Goal: Information Seeking & Learning: Learn about a topic

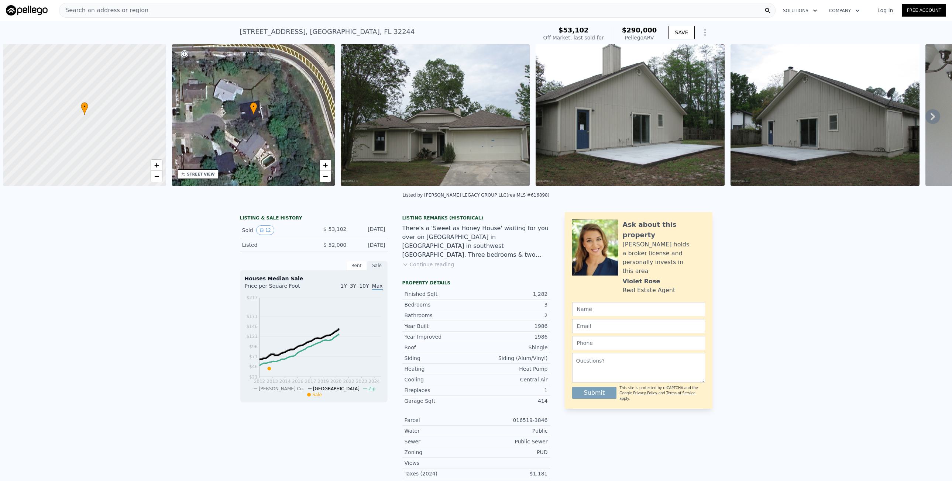
scroll to position [0, 3]
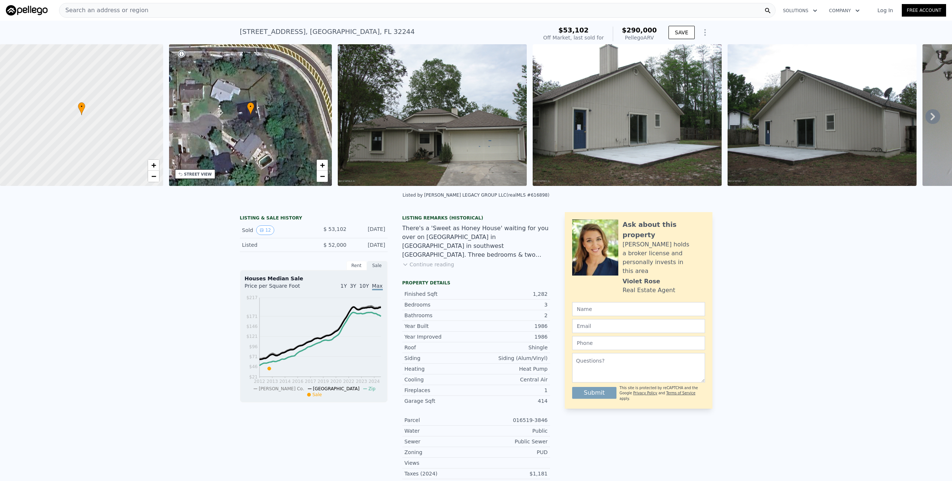
click at [242, 15] on div "Search an address or region" at bounding box center [417, 10] width 716 height 15
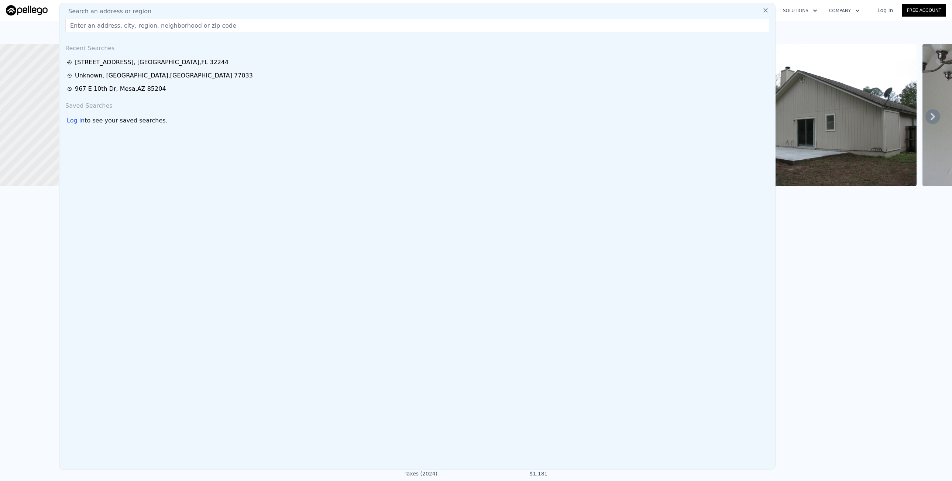
click at [884, 11] on link "Log In" at bounding box center [884, 10] width 33 height 7
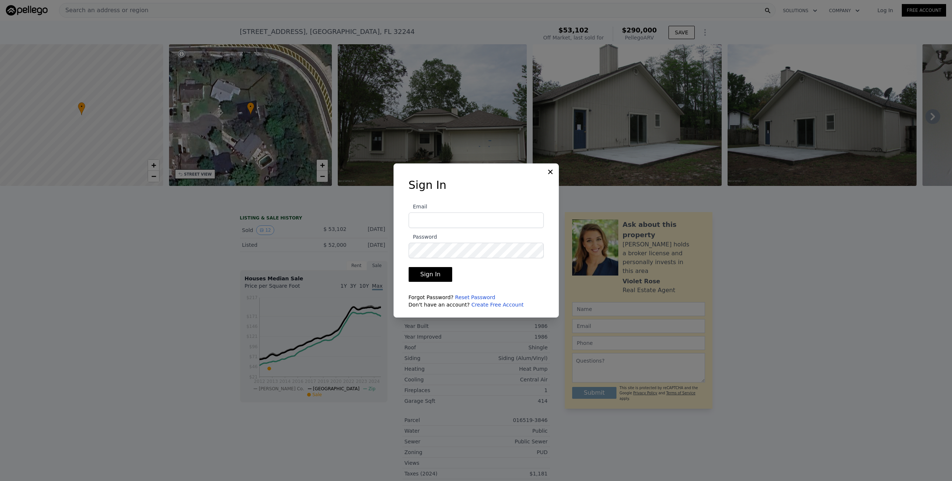
drag, startPoint x: 555, startPoint y: 171, endPoint x: 542, endPoint y: 162, distance: 16.0
click at [555, 171] on div "Sign In Email Password Sign In Forgot Password? Reset Password Don't have an ac…" at bounding box center [475, 240] width 165 height 154
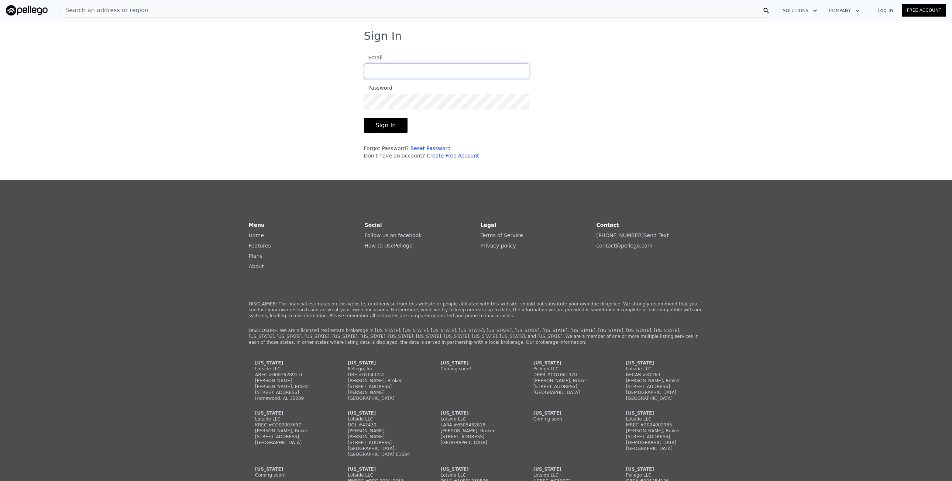
type input "[EMAIL_ADDRESS][DOMAIN_NAME]"
click at [386, 123] on button "Sign In" at bounding box center [386, 125] width 44 height 15
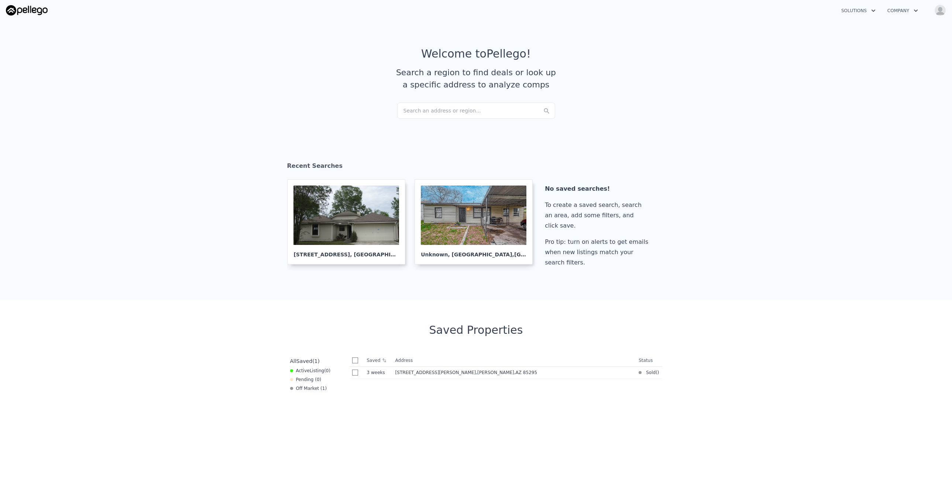
click at [477, 112] on div "Search an address or region..." at bounding box center [476, 111] width 158 height 16
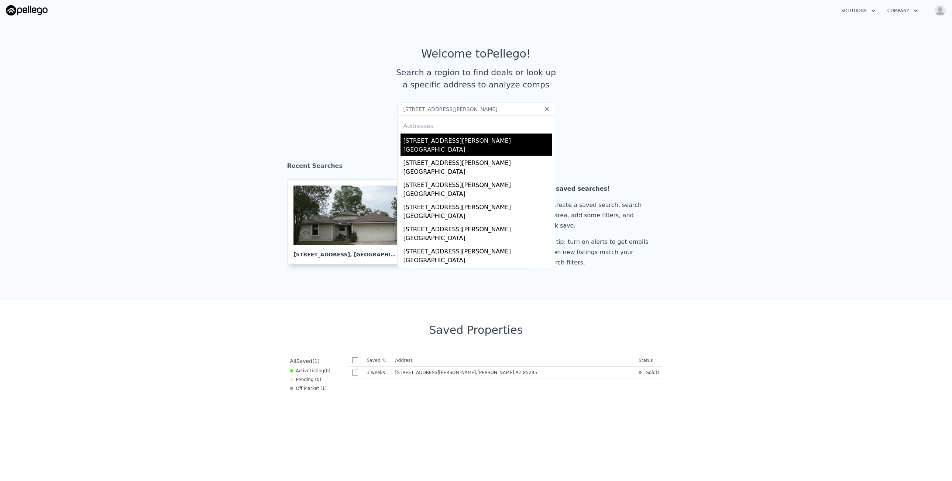
type input "[STREET_ADDRESS][PERSON_NAME]"
click at [428, 144] on div "[STREET_ADDRESS][PERSON_NAME]" at bounding box center [477, 140] width 148 height 12
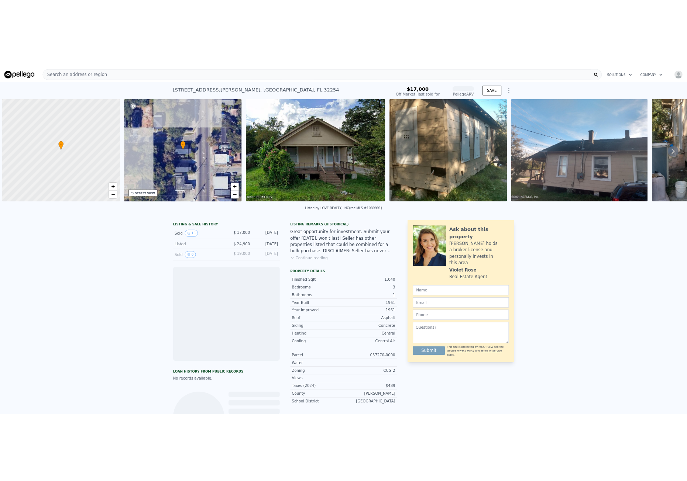
scroll to position [0, 3]
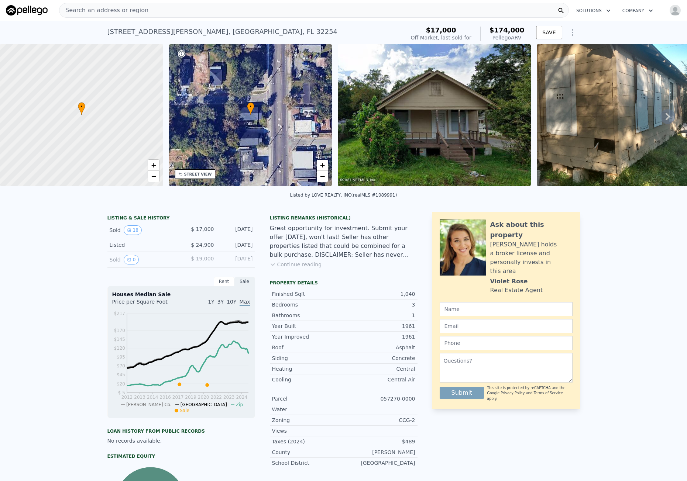
click at [100, 10] on span "Search an address or region" at bounding box center [103, 10] width 89 height 9
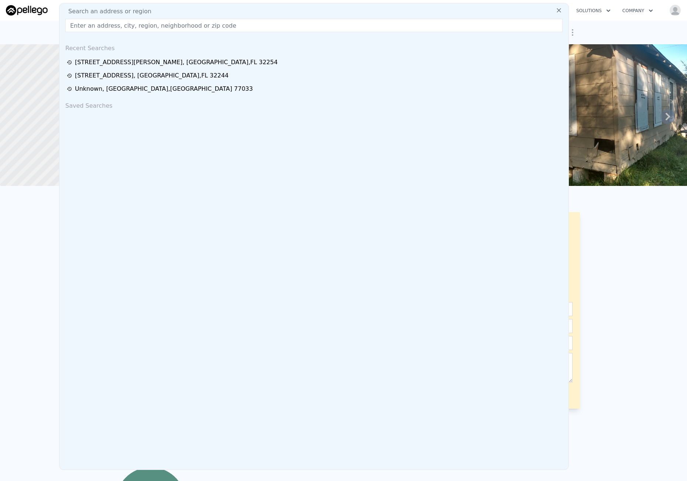
click at [101, 35] on div "Search an address or region Recent Searches [STREET_ADDRESS][PERSON_NAME] [STRE…" at bounding box center [314, 236] width 510 height 467
drag, startPoint x: 102, startPoint y: 34, endPoint x: 106, endPoint y: 28, distance: 6.8
paste input "[STREET_ADDRESS][PERSON_NAME]"
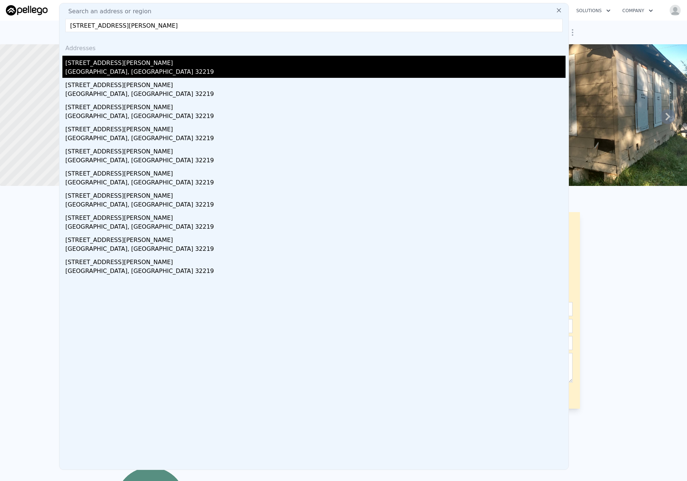
type input "[STREET_ADDRESS][PERSON_NAME]"
click at [116, 59] on div "[STREET_ADDRESS][PERSON_NAME]" at bounding box center [315, 62] width 500 height 12
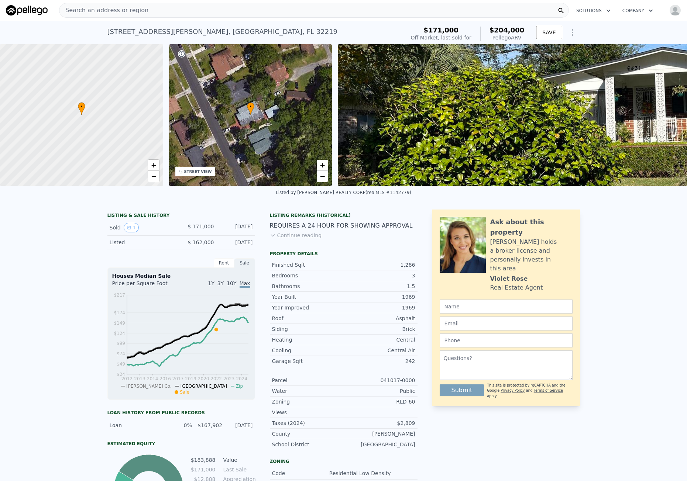
click at [134, 8] on span "Search an address or region" at bounding box center [103, 10] width 89 height 9
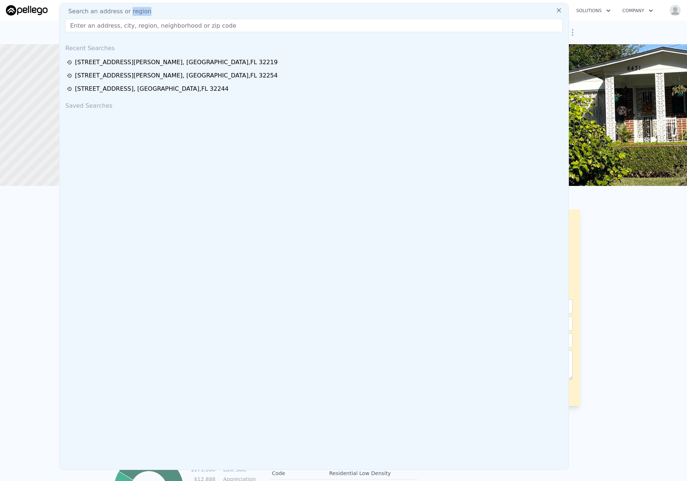
click at [134, 8] on span "Search an address or region" at bounding box center [106, 11] width 89 height 9
click at [128, 21] on input "text" at bounding box center [313, 25] width 497 height 13
click at [144, 25] on input "text" at bounding box center [313, 25] width 497 height 13
paste input "[STREET_ADDRESS][PERSON_NAME]"
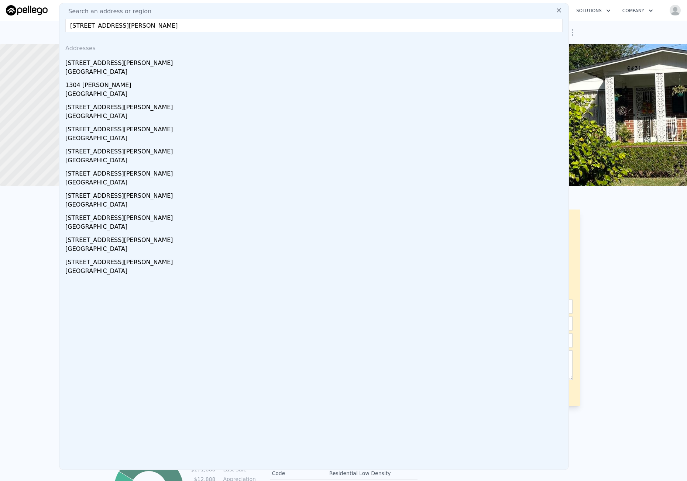
type input "[STREET_ADDRESS][PERSON_NAME]"
click at [142, 62] on div "[STREET_ADDRESS][PERSON_NAME]" at bounding box center [315, 62] width 500 height 12
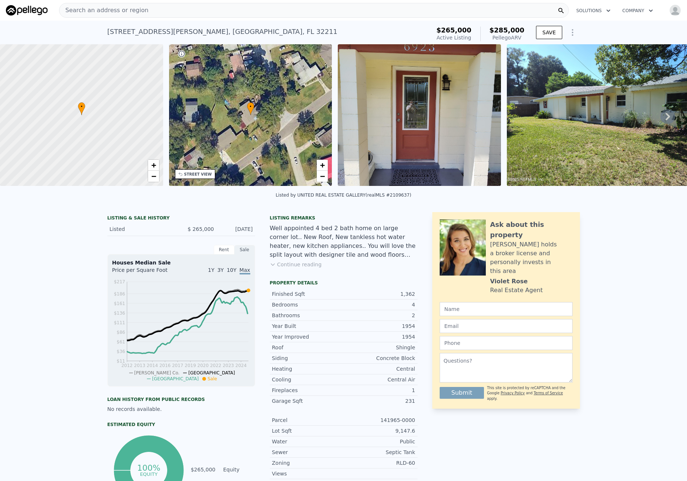
click at [95, 12] on span "Search an address or region" at bounding box center [103, 10] width 89 height 9
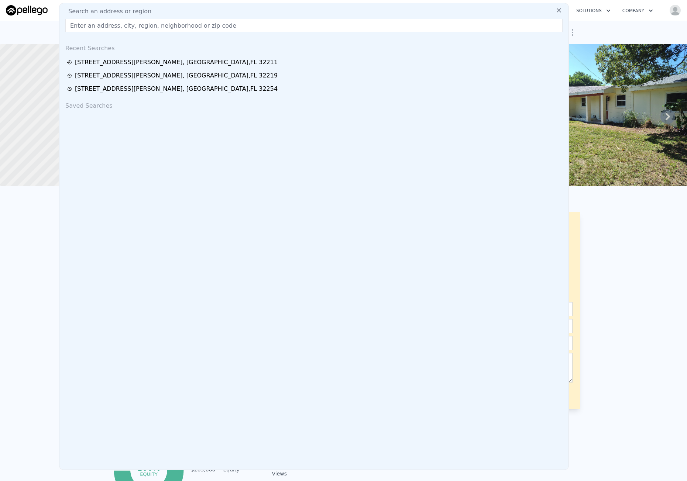
click at [95, 24] on input "text" at bounding box center [313, 25] width 497 height 13
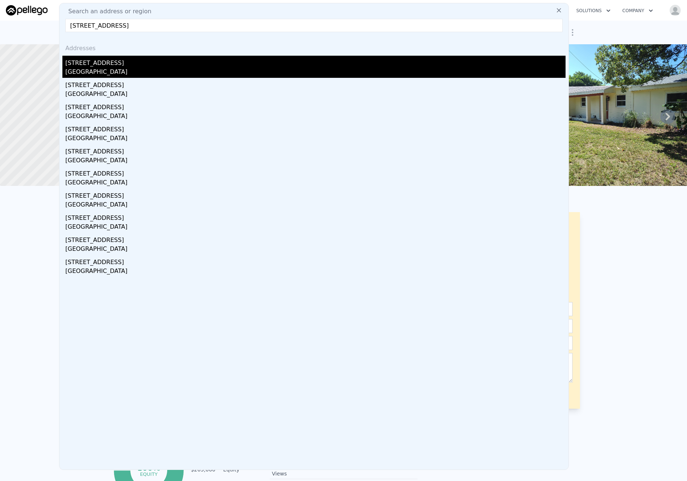
type input "[STREET_ADDRESS]"
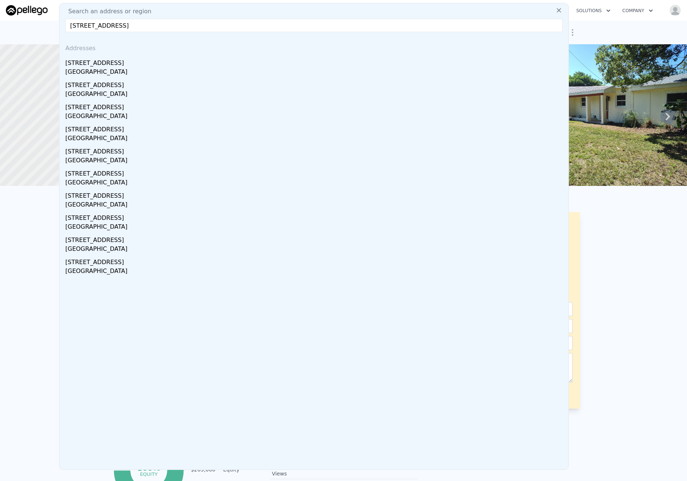
drag, startPoint x: 96, startPoint y: 68, endPoint x: 18, endPoint y: 83, distance: 79.7
click at [96, 68] on div "[GEOGRAPHIC_DATA]" at bounding box center [315, 73] width 500 height 10
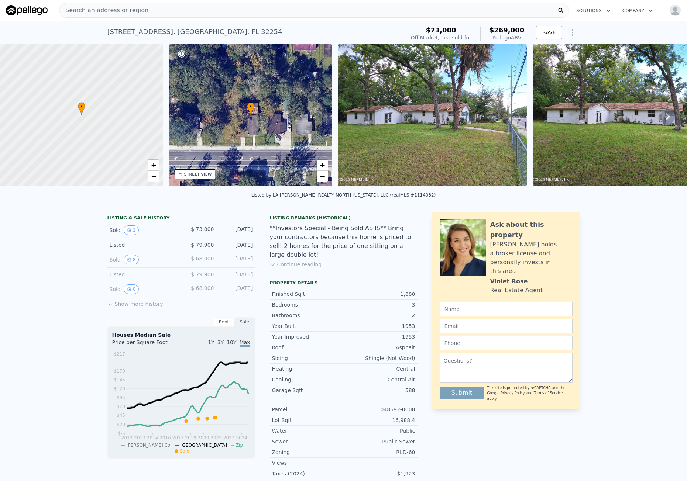
click at [86, 9] on span "Search an address or region" at bounding box center [103, 10] width 89 height 9
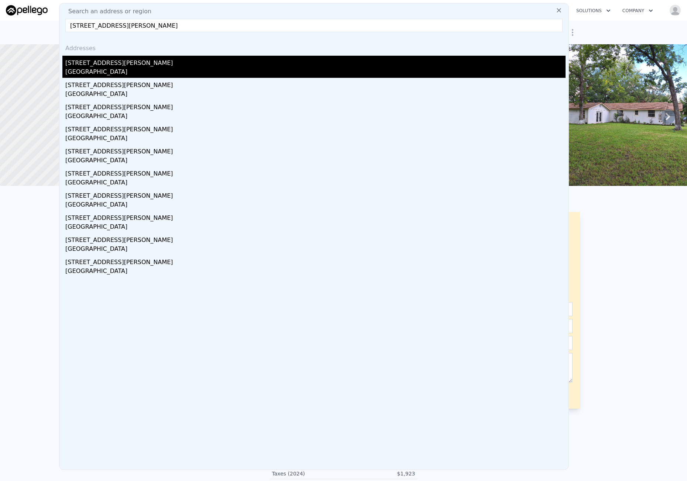
type input "[STREET_ADDRESS][PERSON_NAME]"
click at [100, 62] on div "[STREET_ADDRESS][PERSON_NAME]" at bounding box center [315, 62] width 500 height 12
